Goal: Information Seeking & Learning: Find specific fact

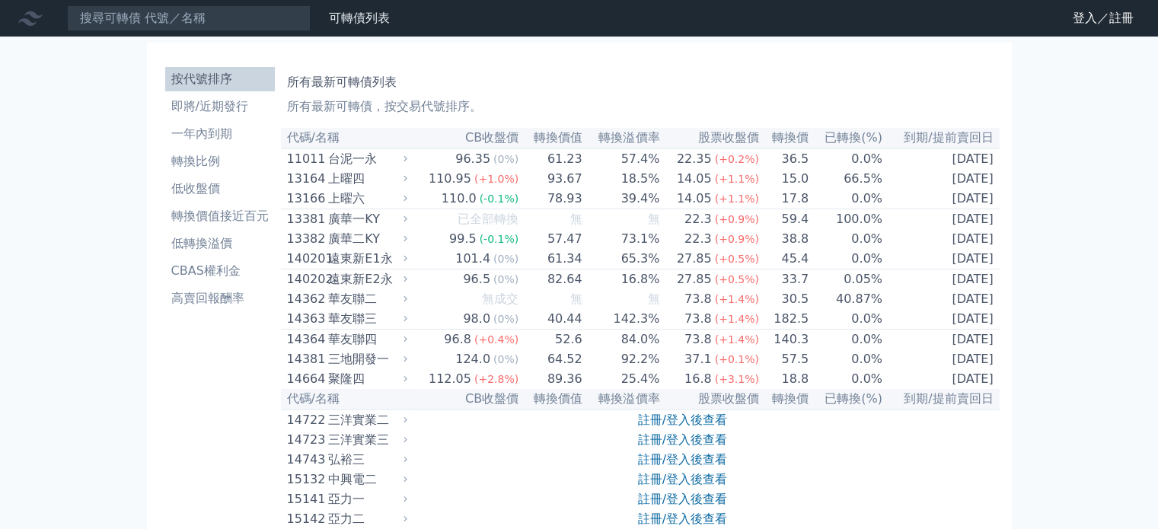
click at [264, 84] on li "按代號排序" at bounding box center [220, 79] width 110 height 18
click at [669, 427] on link "註冊/登入後查看" at bounding box center [682, 420] width 89 height 14
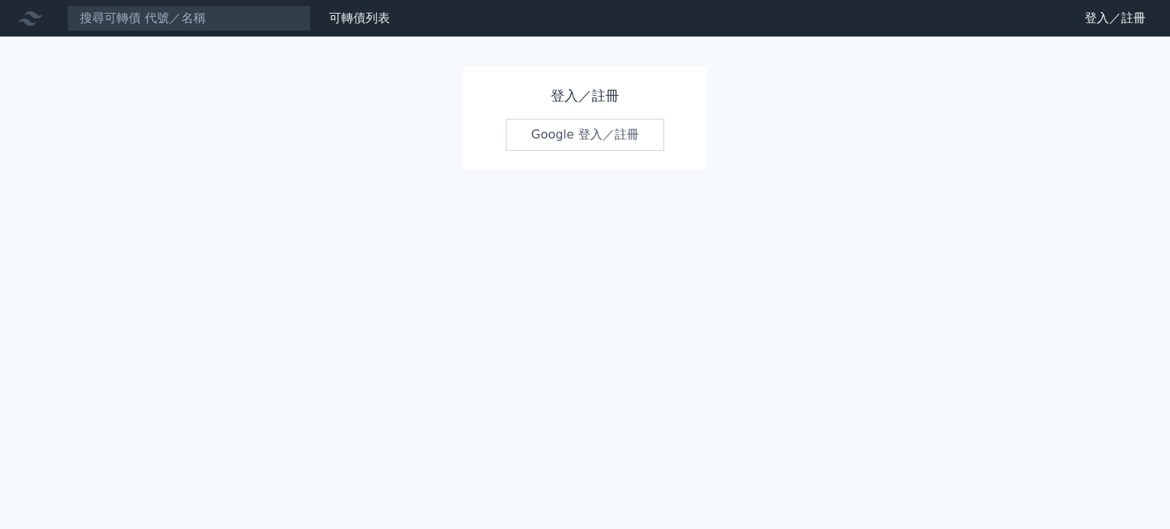
click at [616, 120] on link "Google 登入／註冊" at bounding box center [585, 135] width 158 height 32
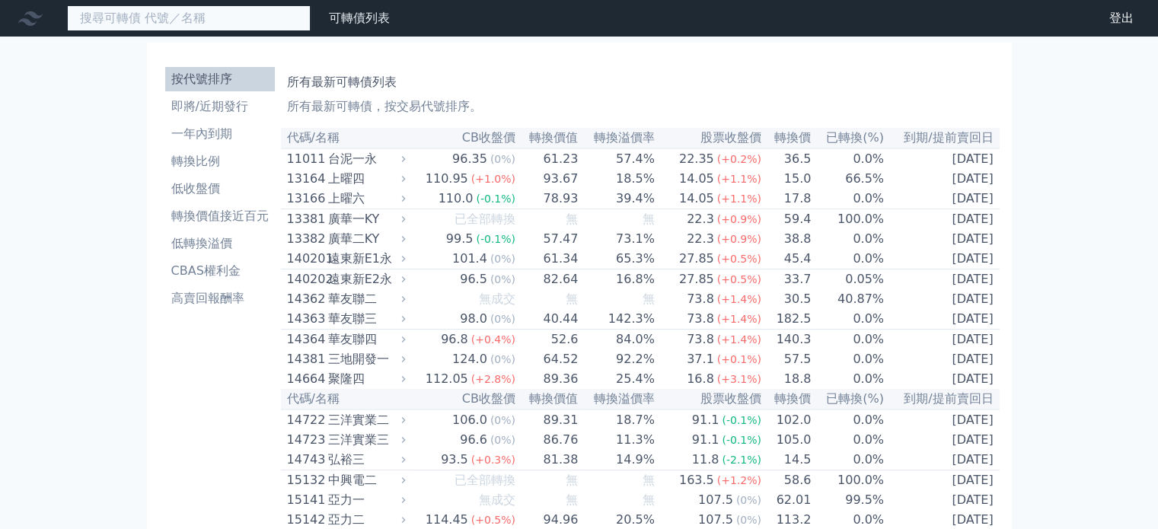
click at [174, 13] on input at bounding box center [189, 18] width 244 height 26
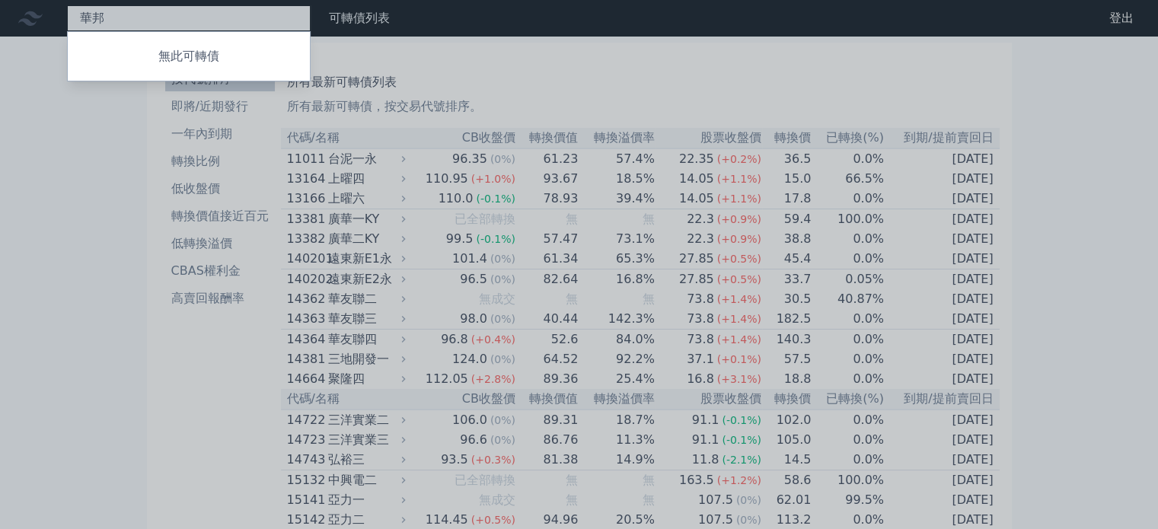
type input "華"
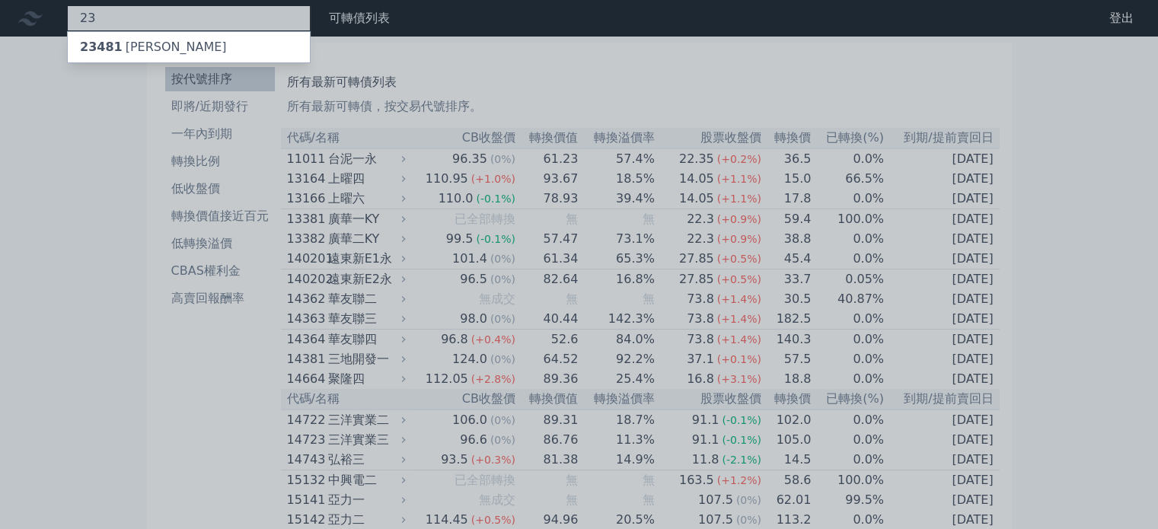
type input "2"
